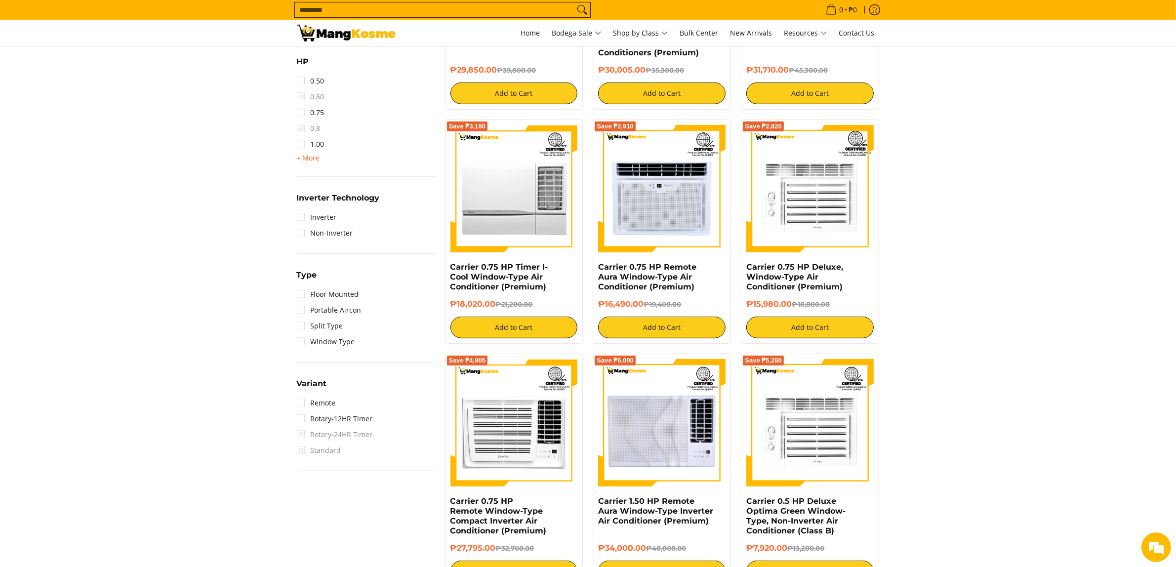
scroll to position [411, 0]
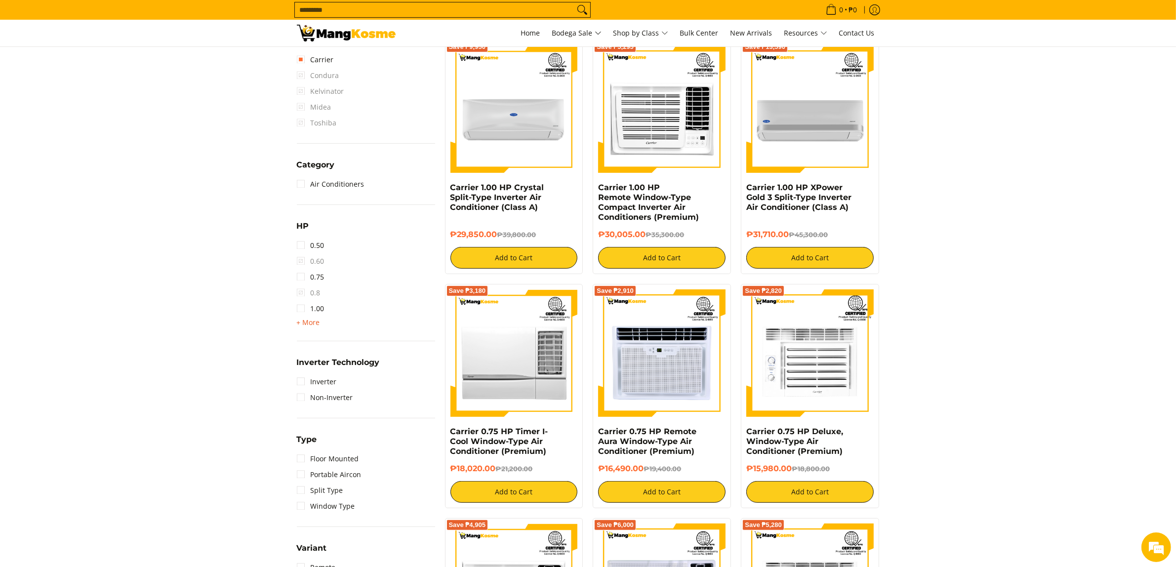
click at [302, 319] on span "+ More" at bounding box center [308, 323] width 23 height 8
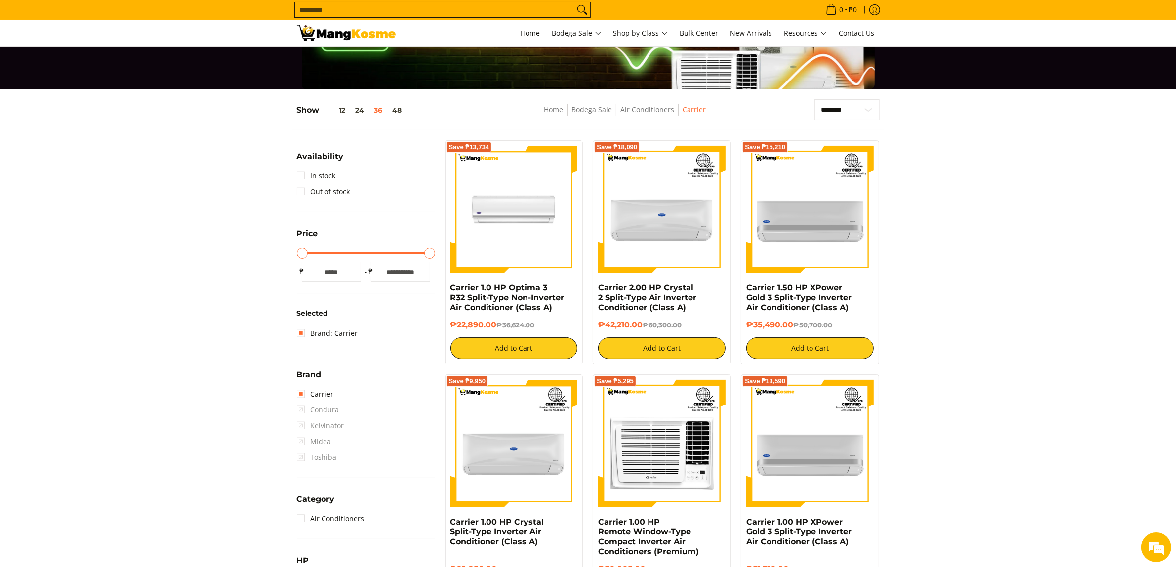
scroll to position [82, 0]
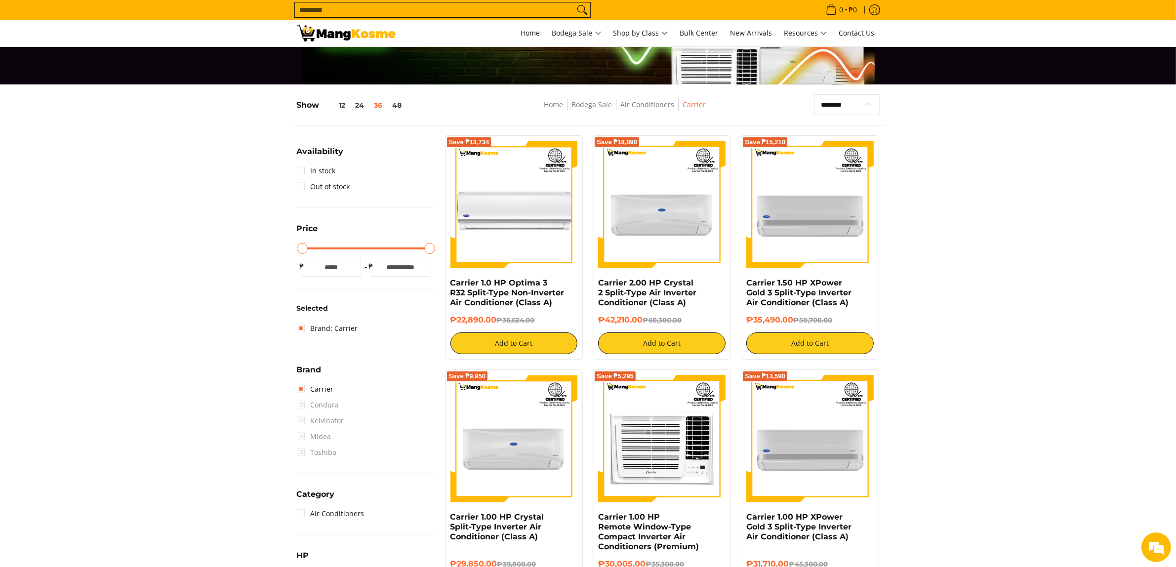
click at [863, 95] on select "**********" at bounding box center [846, 104] width 65 height 21
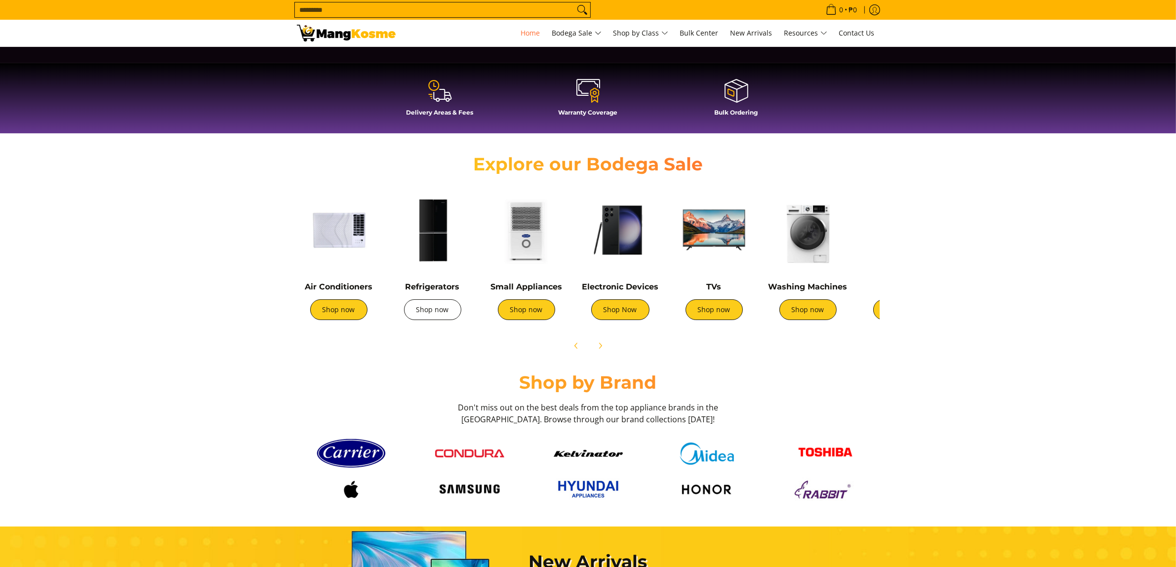
click at [416, 310] on link "Shop now" at bounding box center [432, 309] width 57 height 21
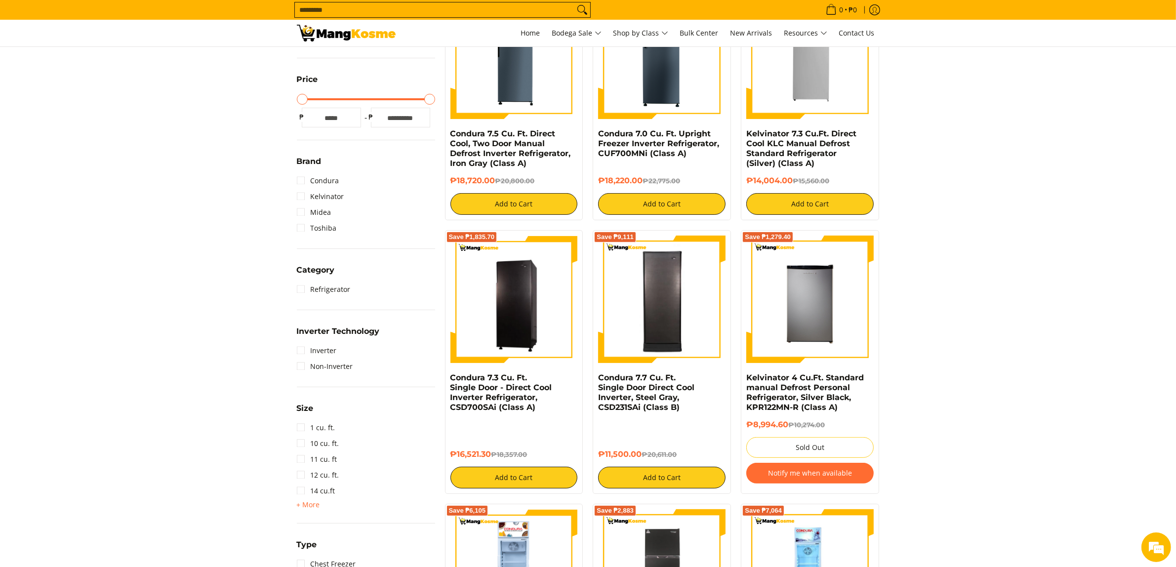
scroll to position [411, 0]
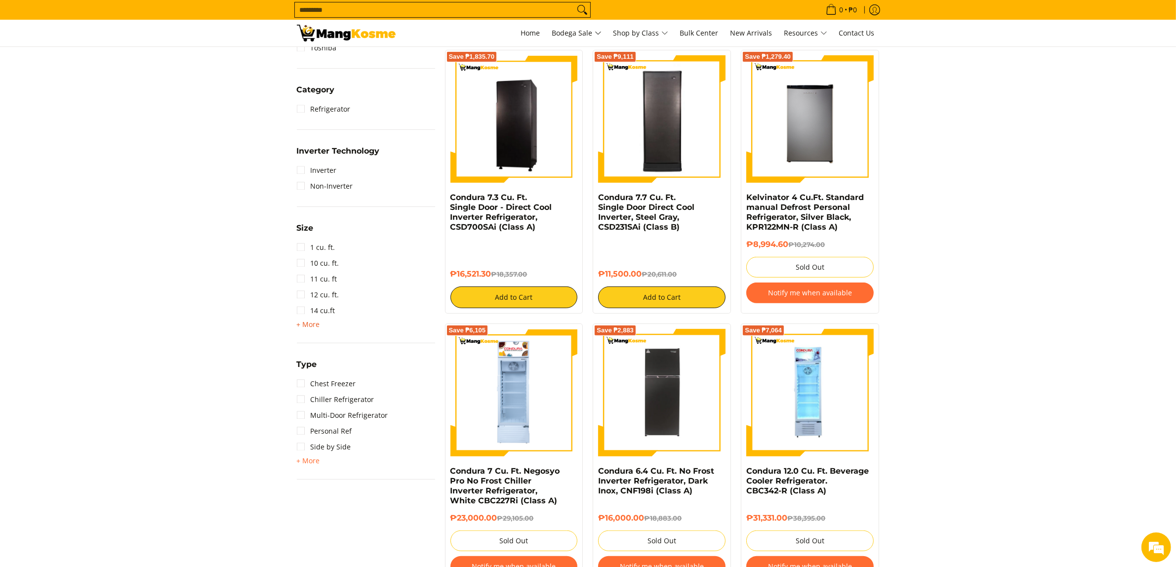
click at [304, 324] on span "+ More" at bounding box center [308, 325] width 23 height 8
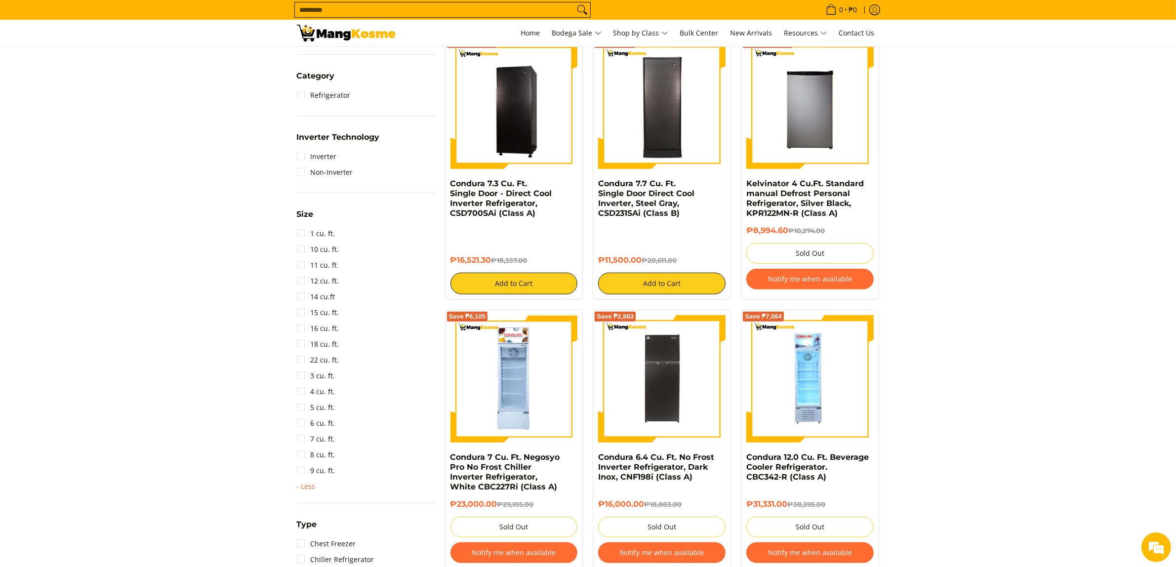
scroll to position [658, 0]
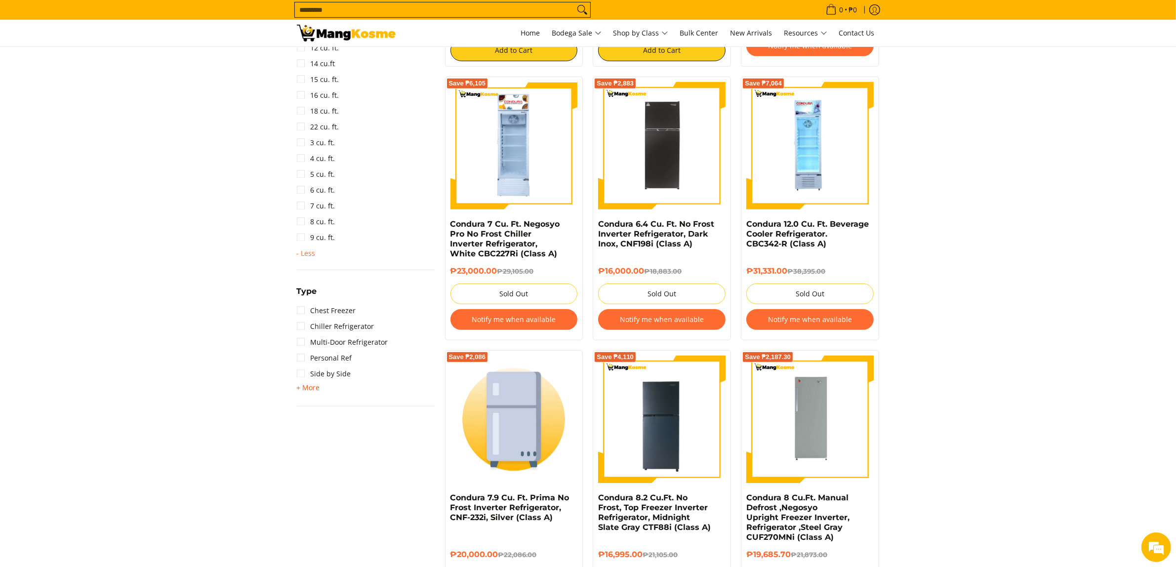
click at [310, 388] on span "+ More" at bounding box center [308, 388] width 23 height 8
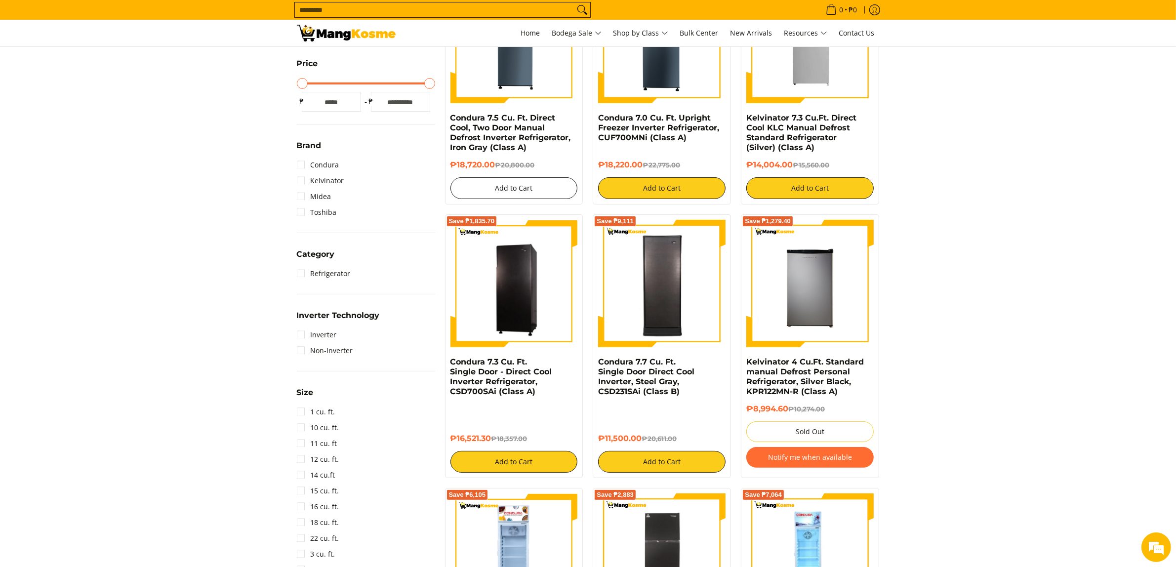
scroll to position [0, 0]
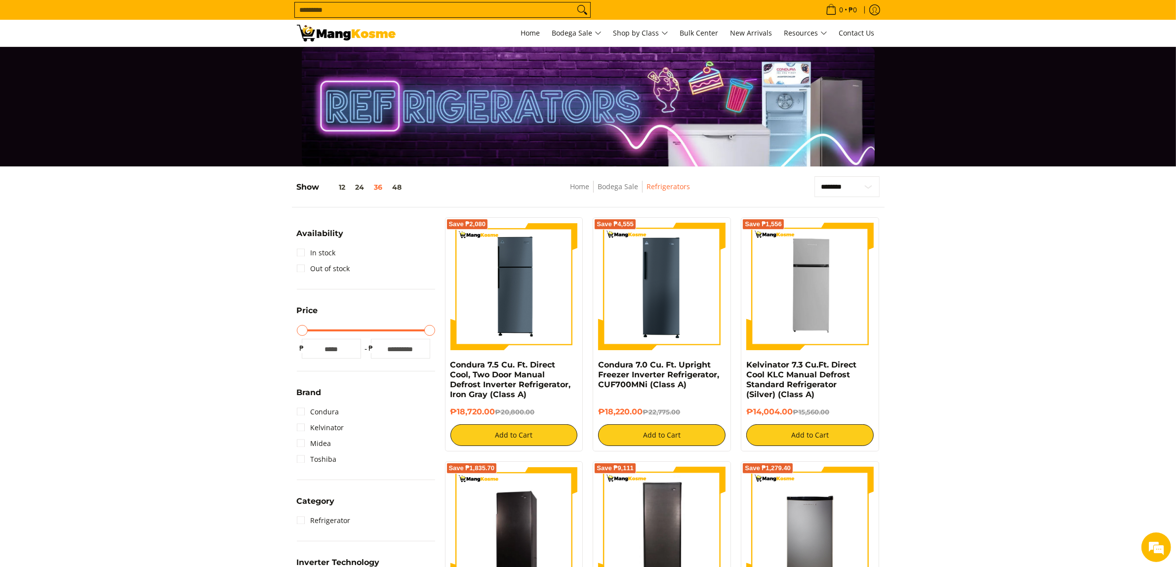
click at [336, 25] on img at bounding box center [346, 33] width 99 height 17
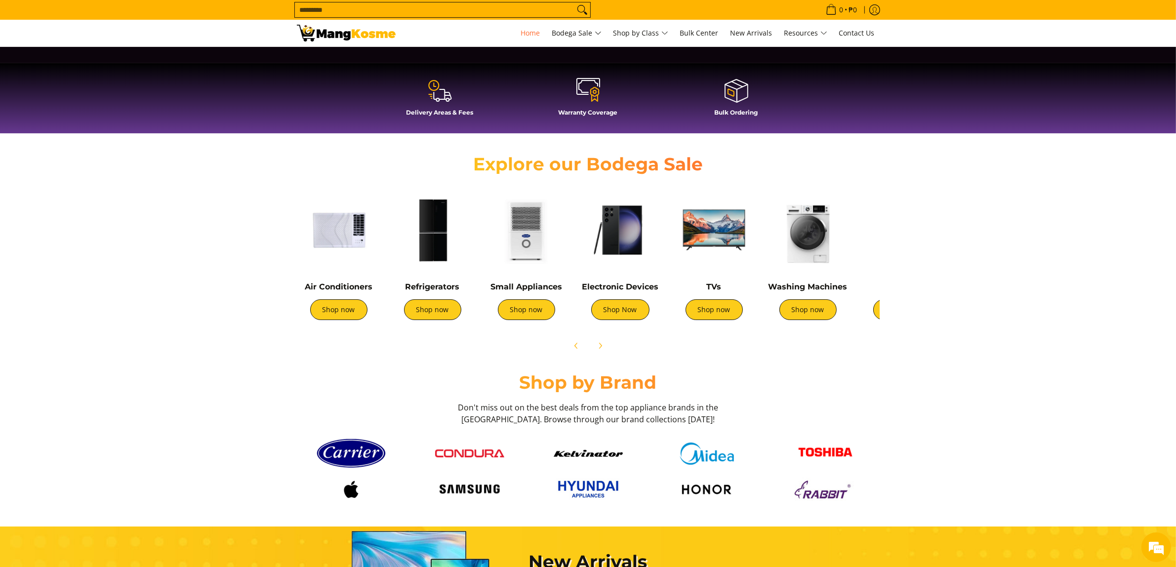
scroll to position [0, 785]
click at [529, 315] on link "Shop now" at bounding box center [526, 309] width 57 height 21
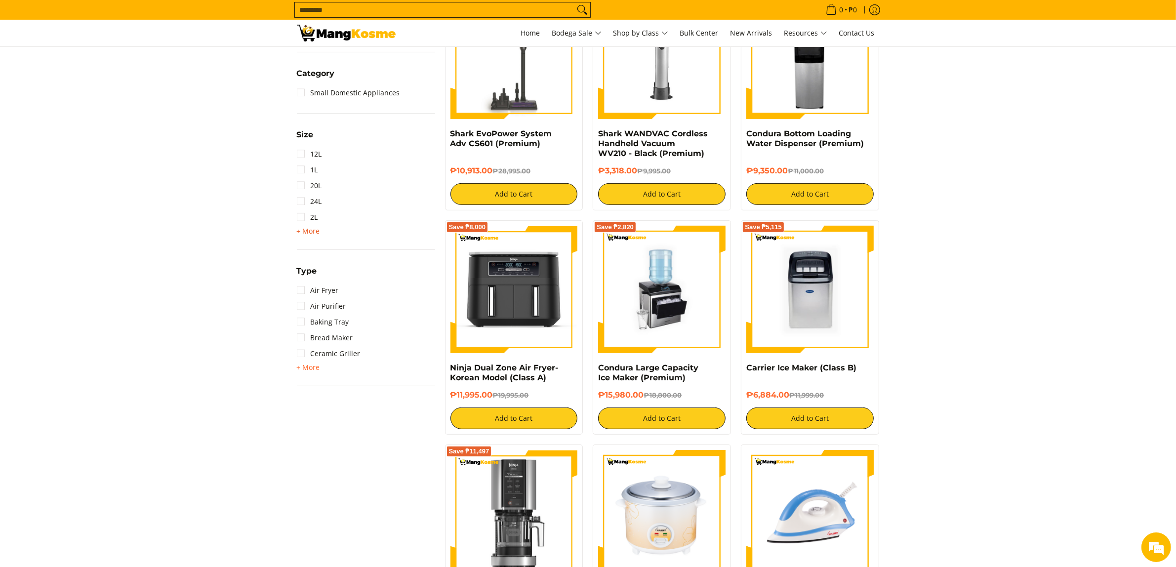
scroll to position [494, 0]
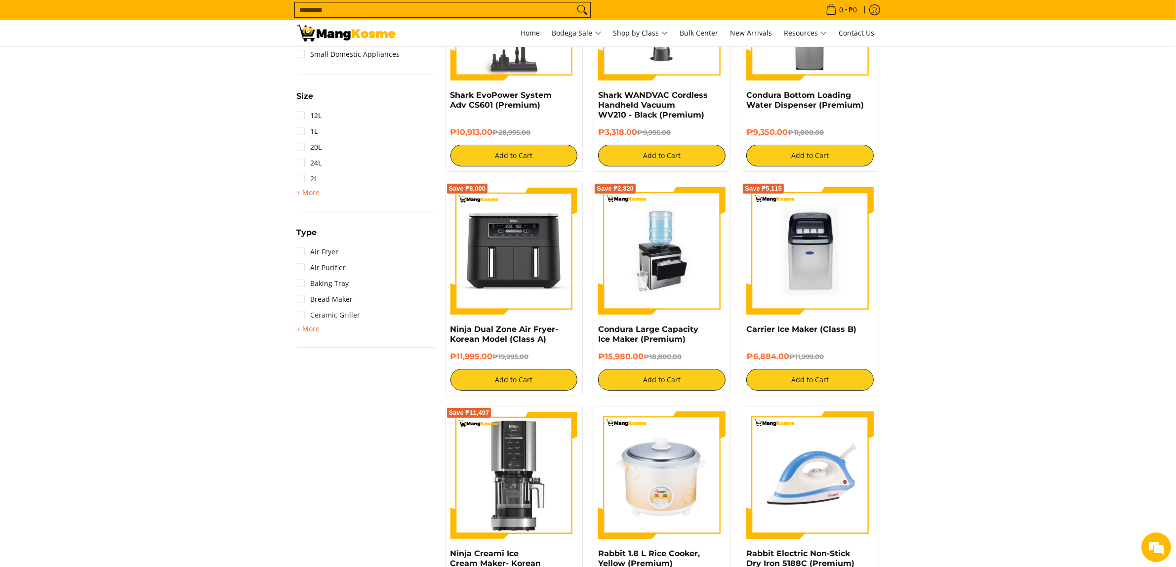
drag, startPoint x: 312, startPoint y: 332, endPoint x: 318, endPoint y: 320, distance: 14.1
click at [312, 332] on span "+ More" at bounding box center [308, 329] width 23 height 8
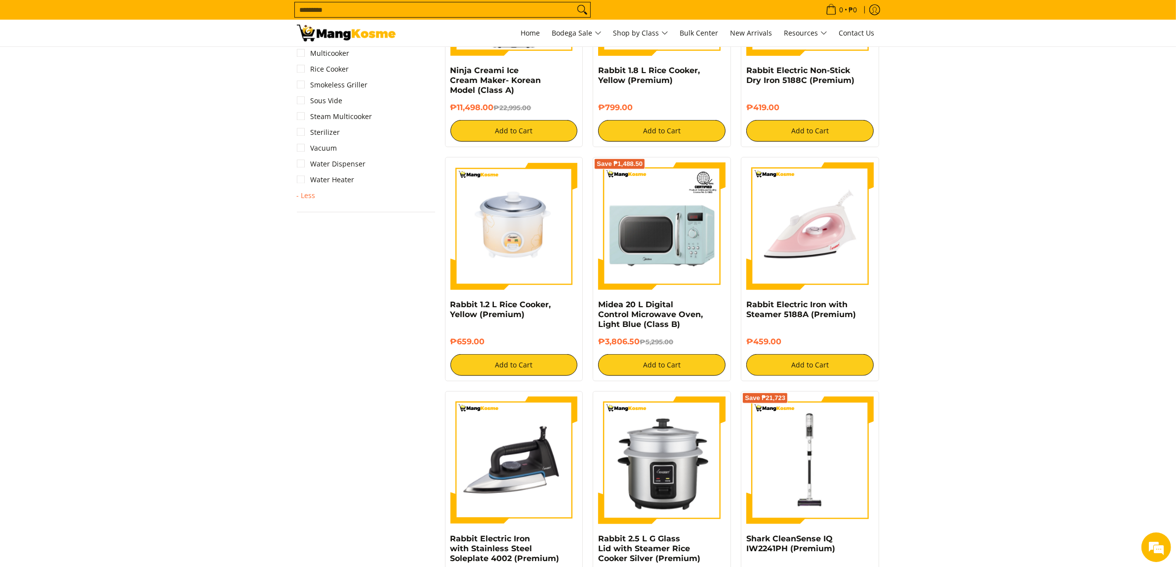
scroll to position [988, 0]
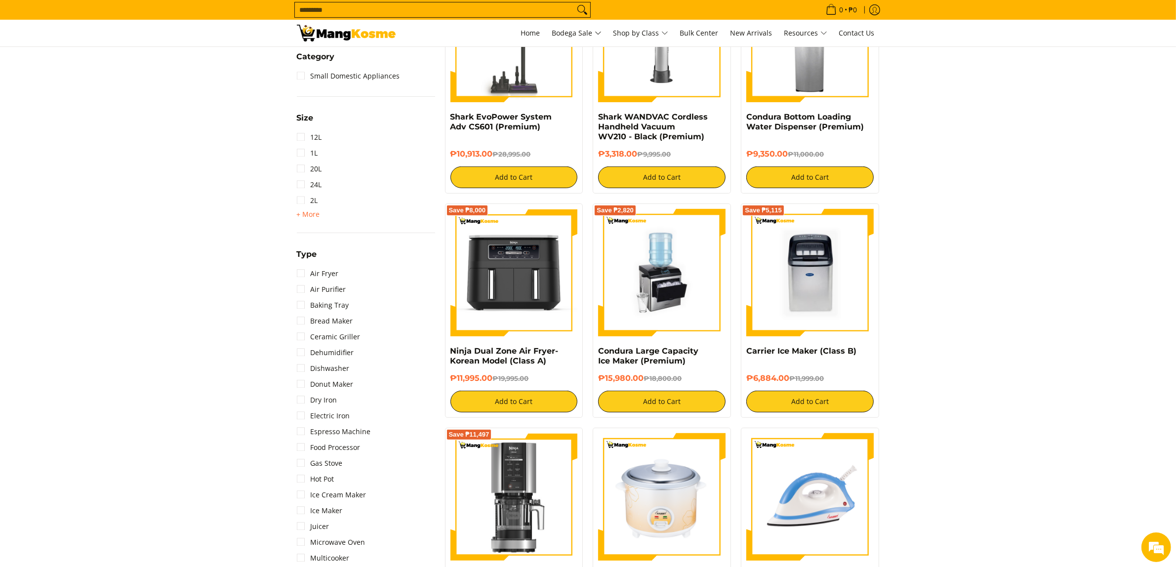
scroll to position [329, 0]
